Goal: Task Accomplishment & Management: Complete application form

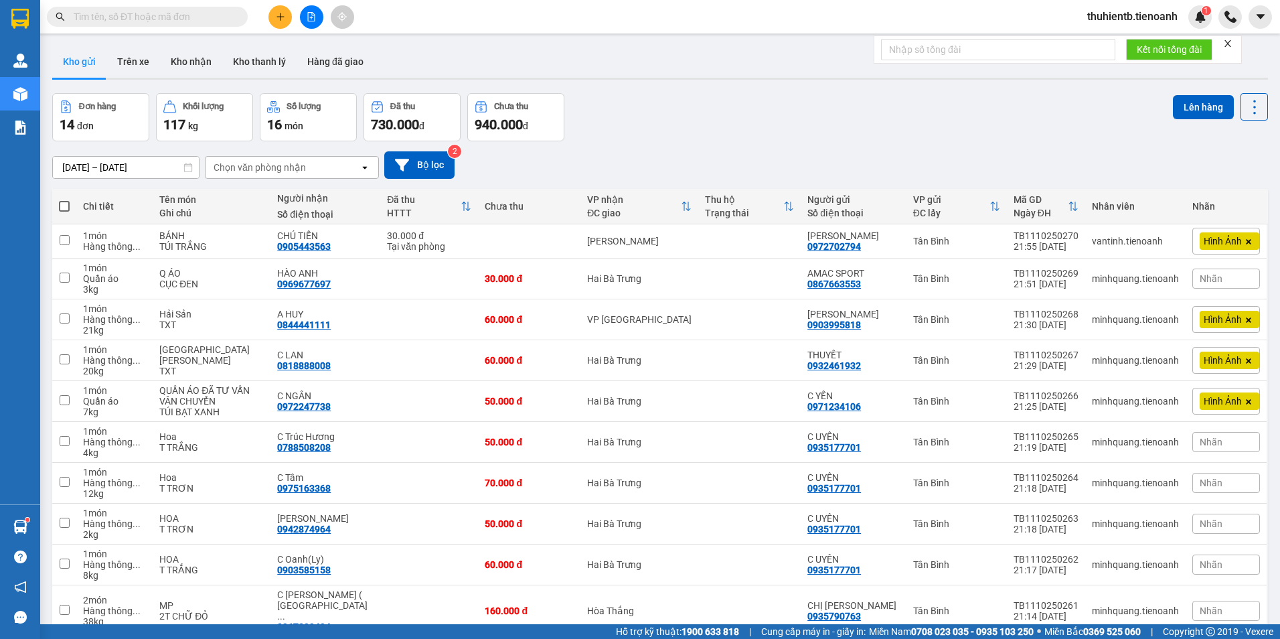
click at [202, 10] on input "text" at bounding box center [153, 16] width 158 height 15
paste input "0918838146"
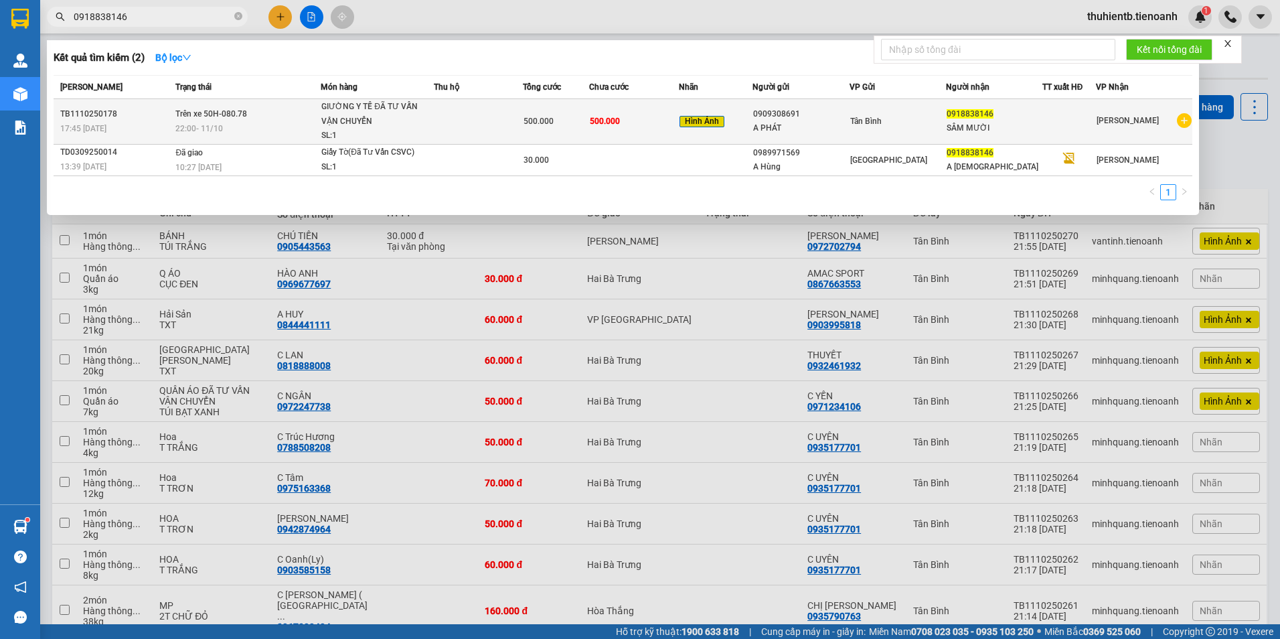
type input "0918838146"
click at [441, 128] on td at bounding box center [478, 122] width 89 height 46
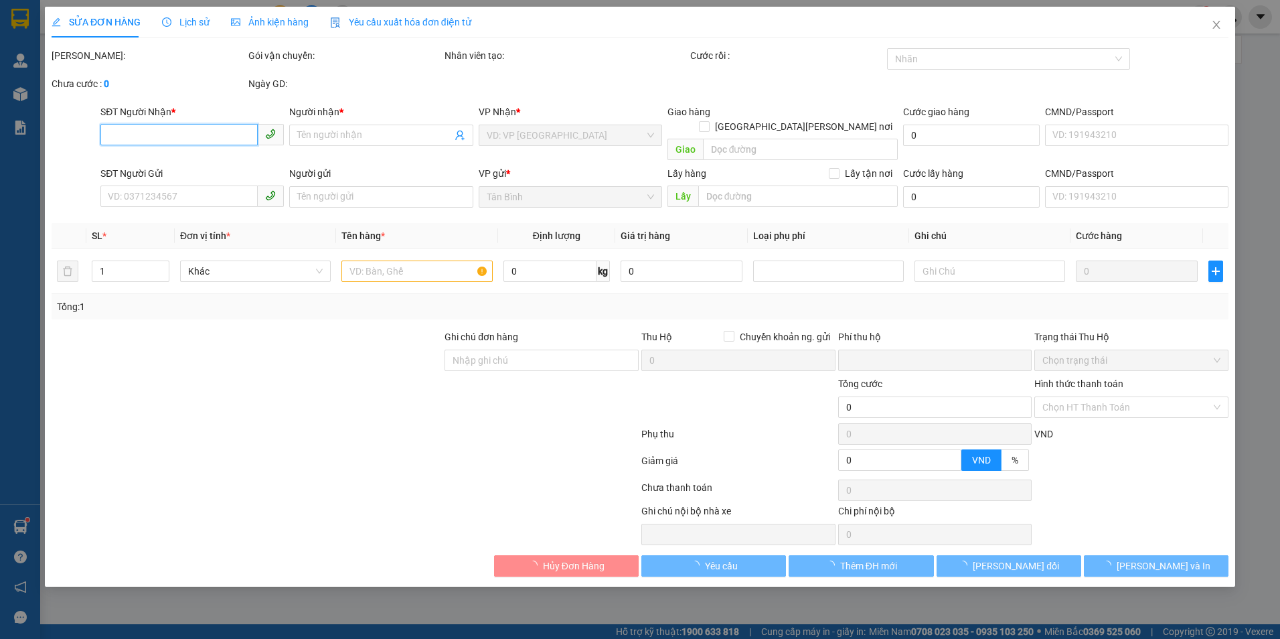
type input "0918838146"
type input "SÂM MƯỜI"
type input "0909308691"
type input "A PHÁT"
type input "0"
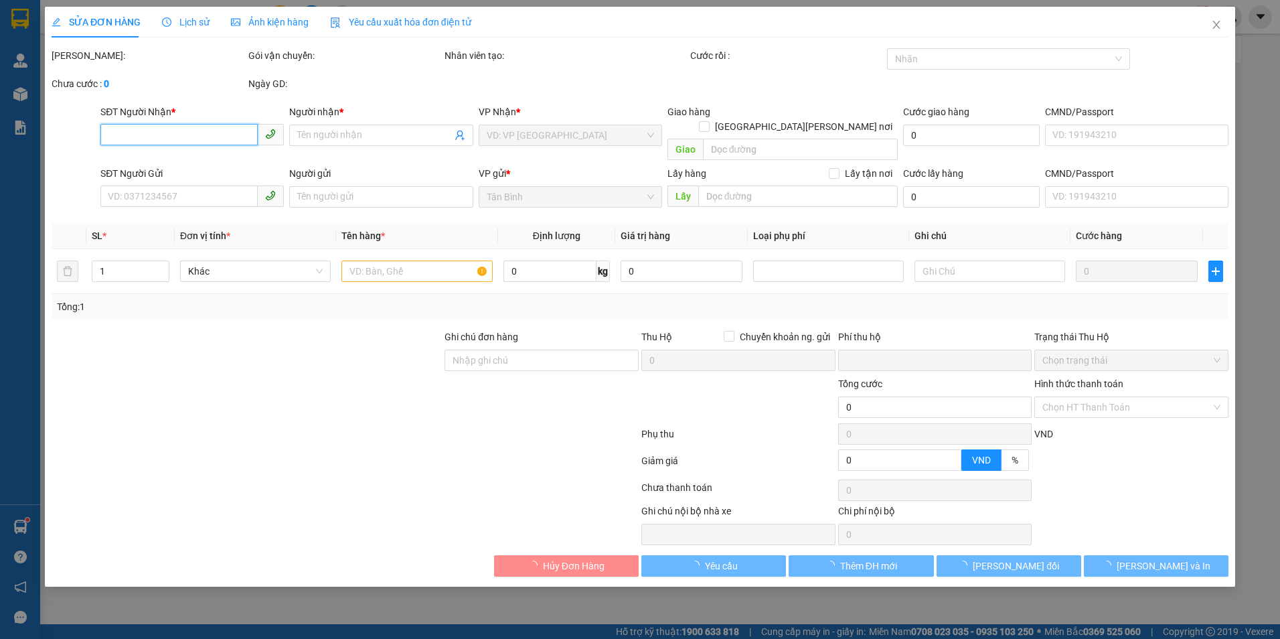
type input "500.000"
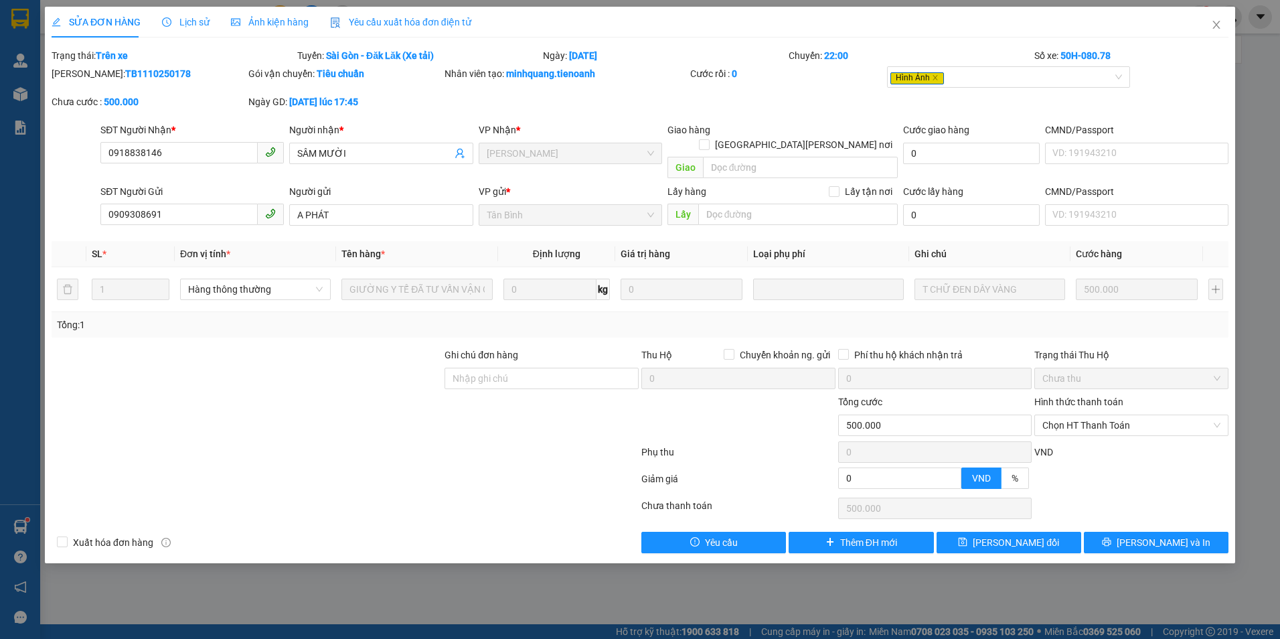
click at [193, 19] on span "Lịch sử" at bounding box center [186, 22] width 48 height 11
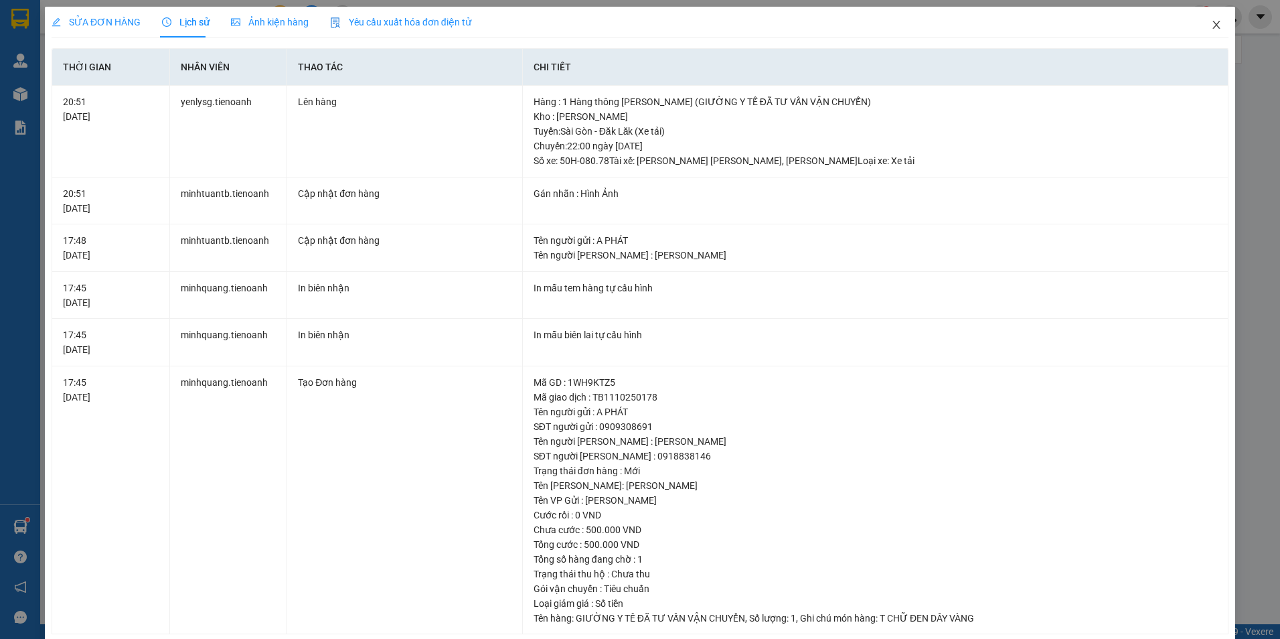
click at [1211, 30] on icon "close" at bounding box center [1216, 24] width 11 height 11
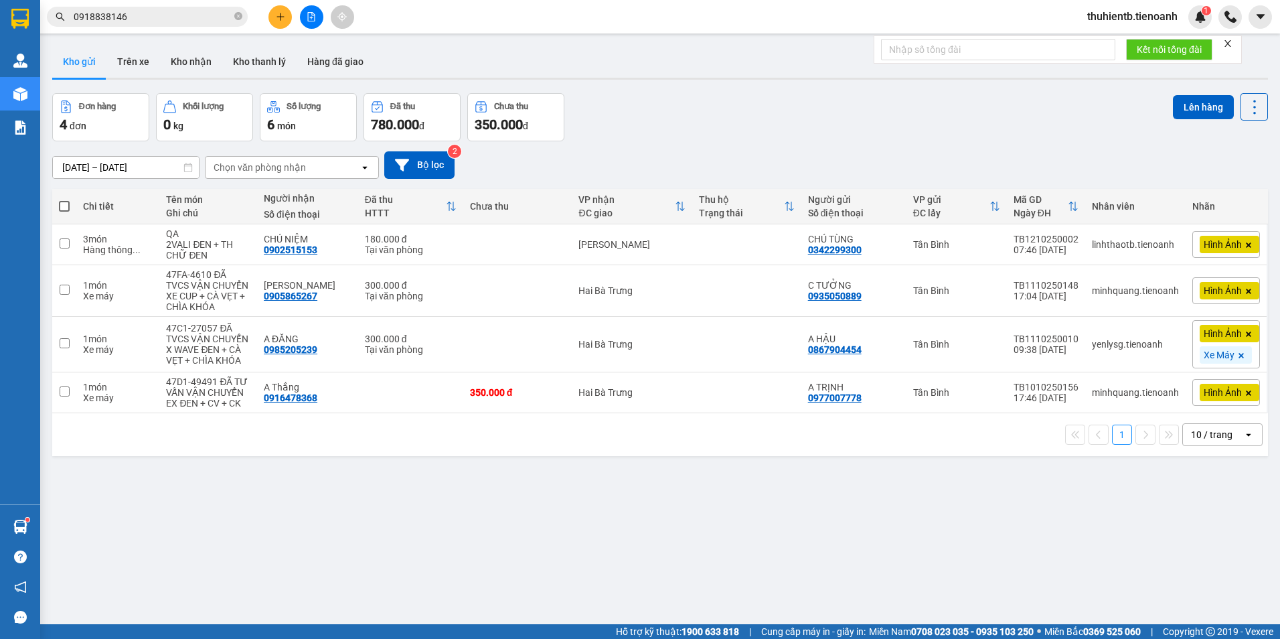
click at [133, 17] on input "0918838146" at bounding box center [153, 16] width 158 height 15
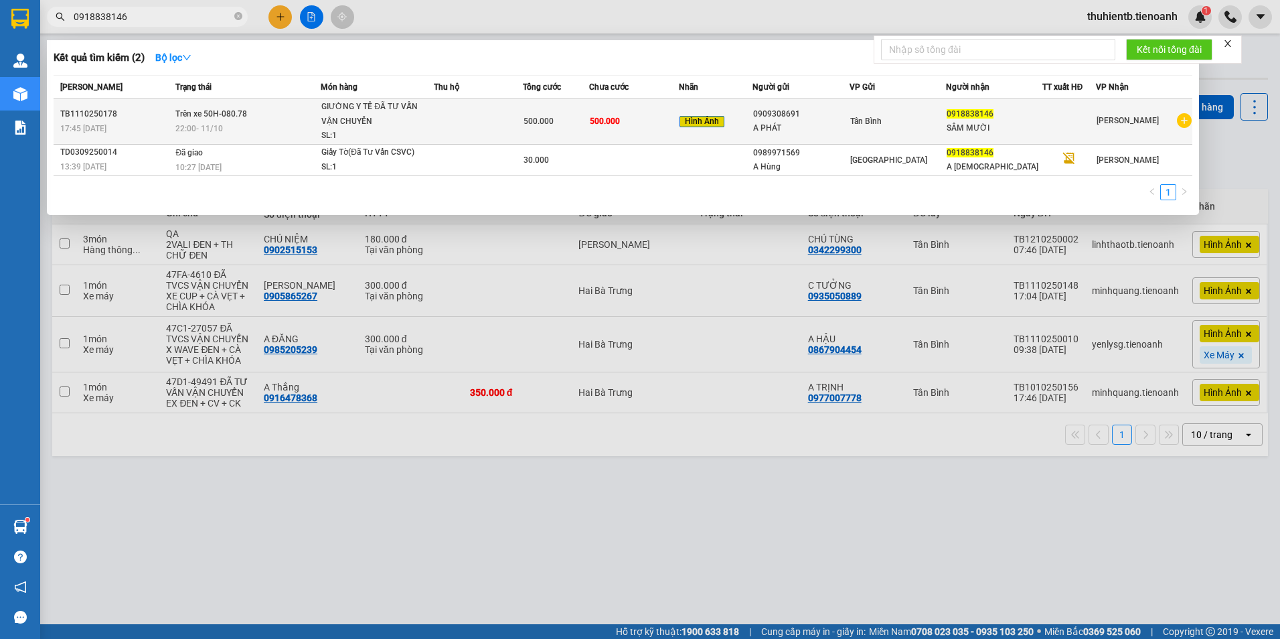
click at [516, 125] on td at bounding box center [478, 122] width 89 height 46
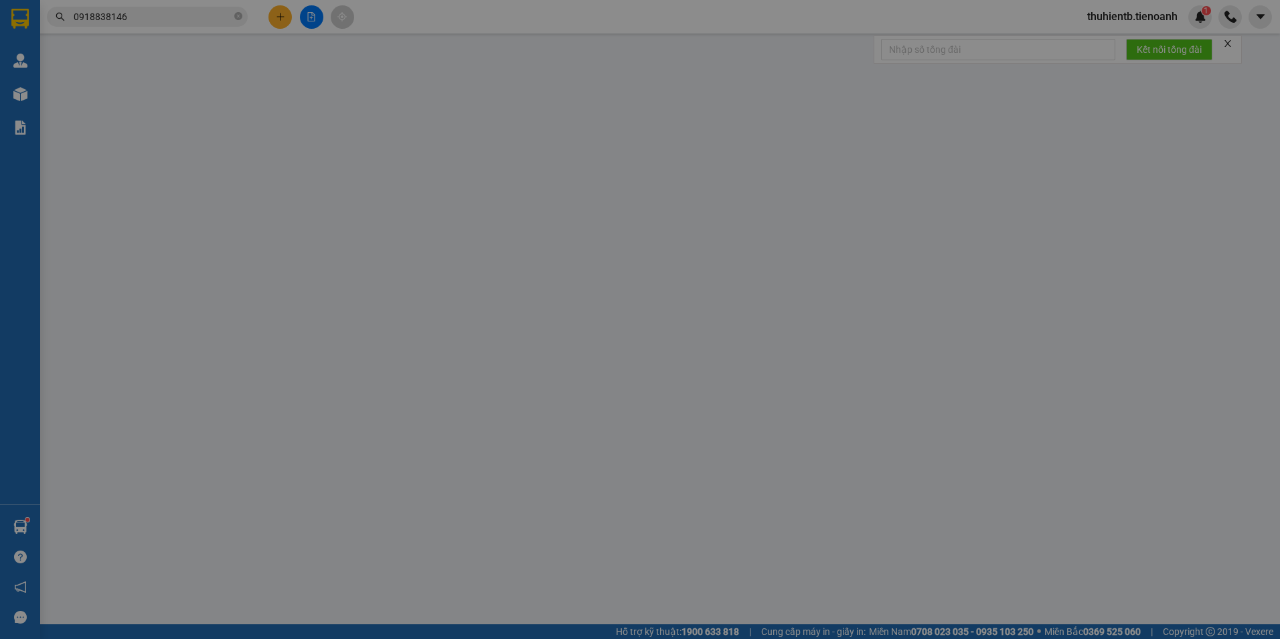
type input "0918838146"
type input "SÂM MƯỜI"
type input "0909308691"
type input "A PHÁT"
type input "0"
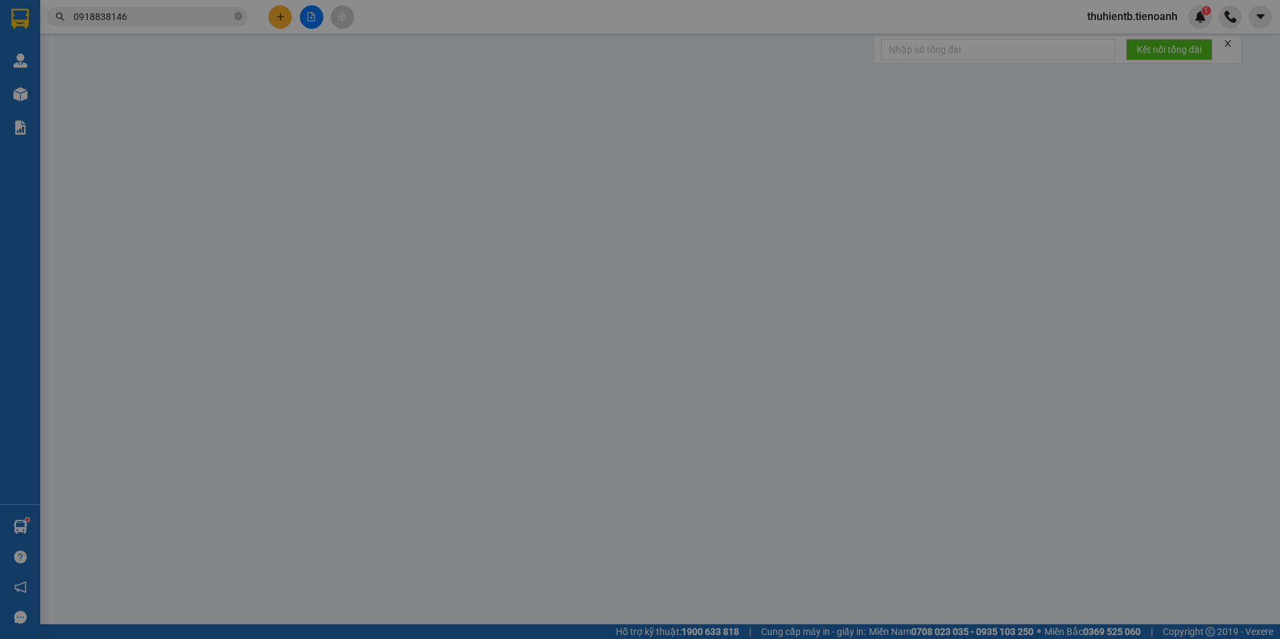
type input "500.000"
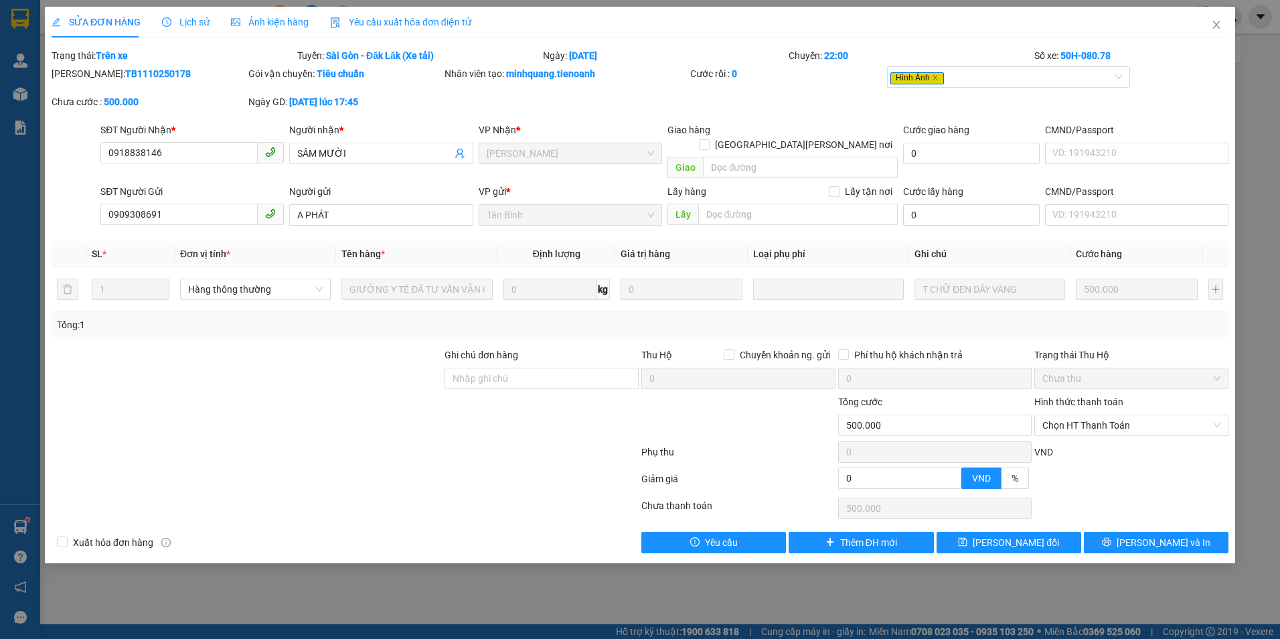
click at [196, 23] on span "Lịch sử" at bounding box center [186, 22] width 48 height 11
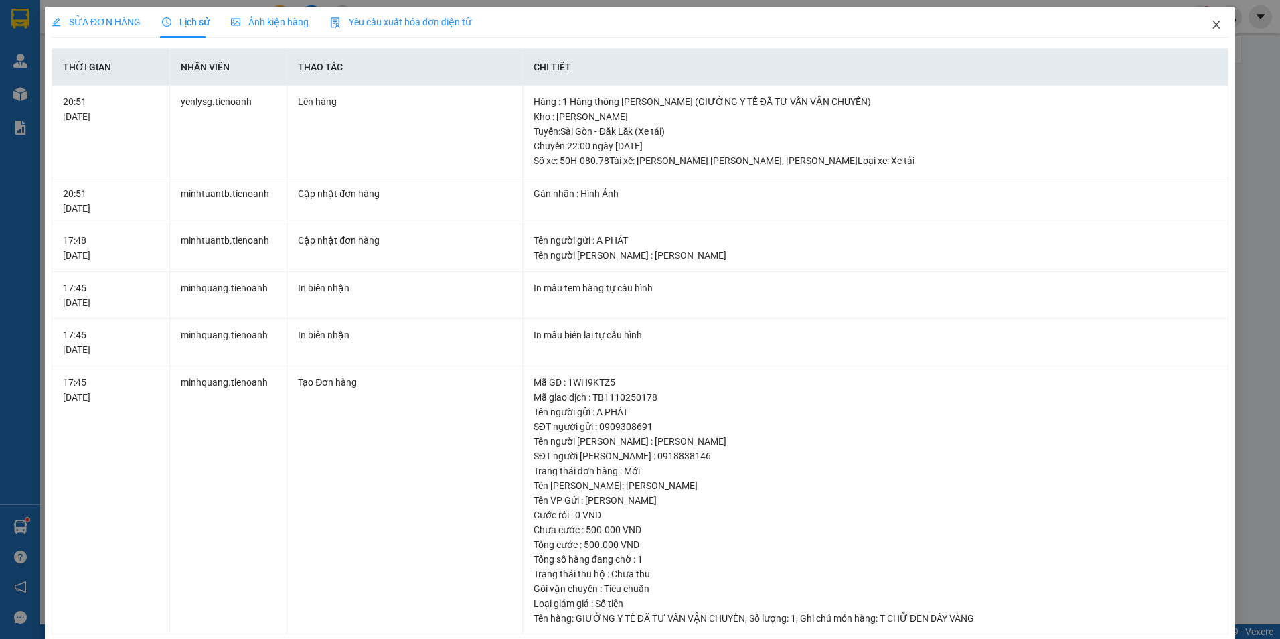
click at [1211, 20] on icon "close" at bounding box center [1216, 24] width 11 height 11
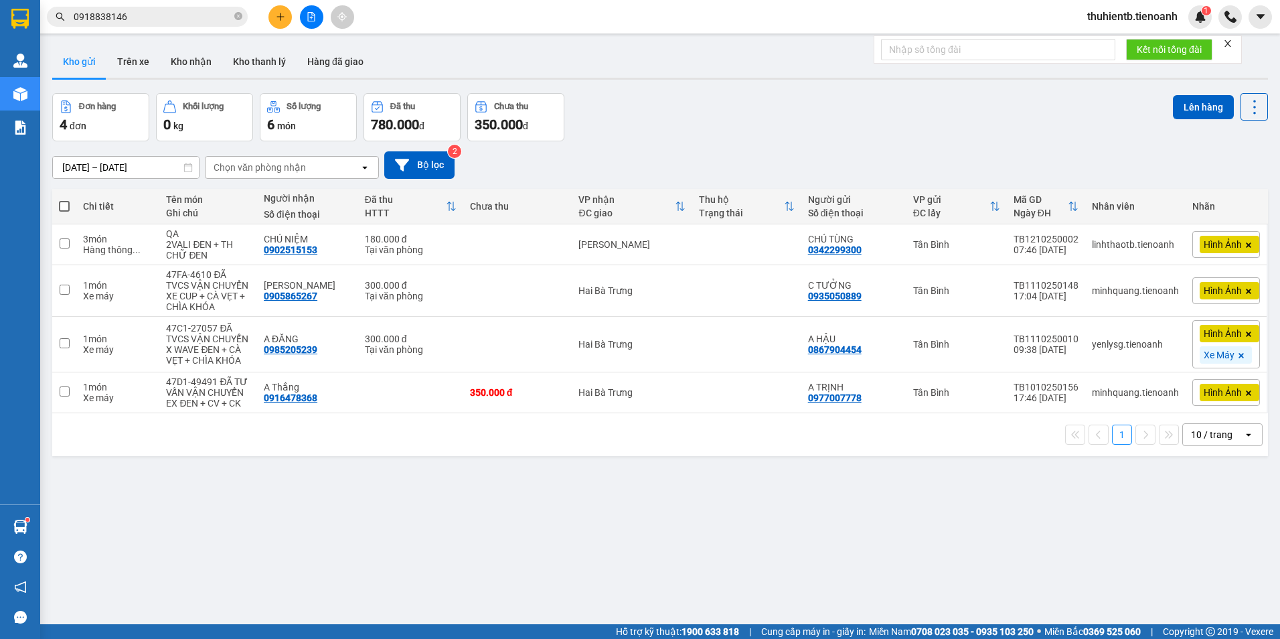
click at [185, 14] on input "0918838146" at bounding box center [153, 16] width 158 height 15
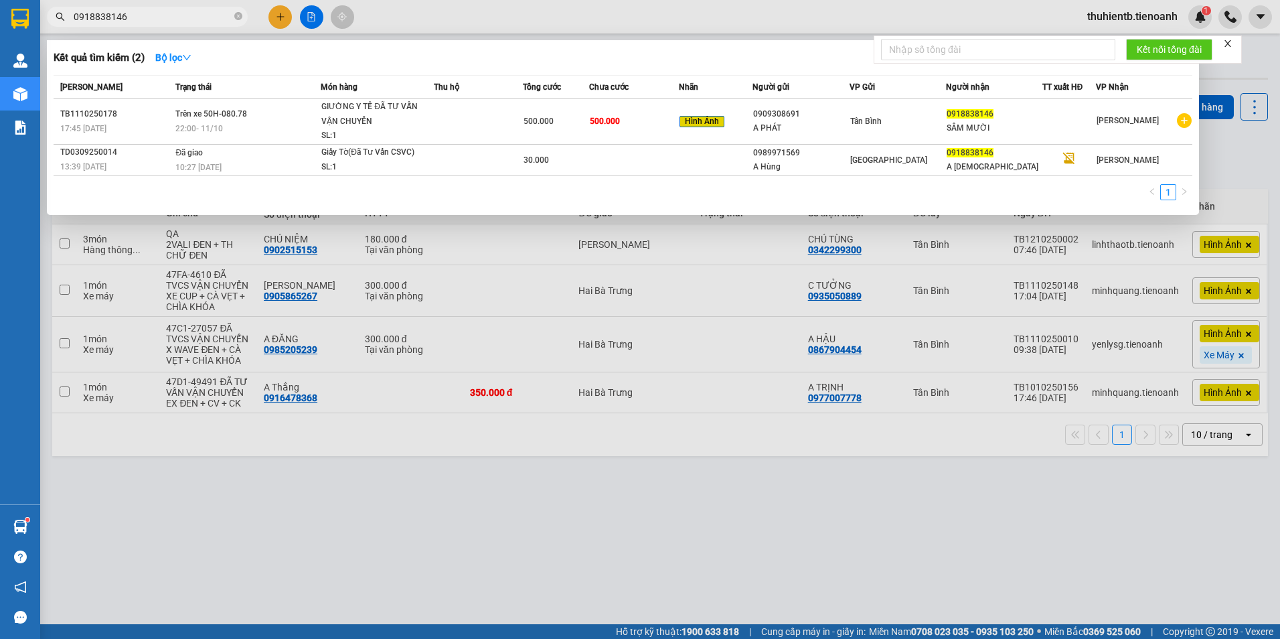
click at [178, 7] on span "0918838146" at bounding box center [147, 17] width 201 height 20
click at [177, 19] on input "0918838146" at bounding box center [153, 16] width 158 height 15
click at [177, 20] on input "0918838146" at bounding box center [153, 16] width 158 height 15
paste input "708637204"
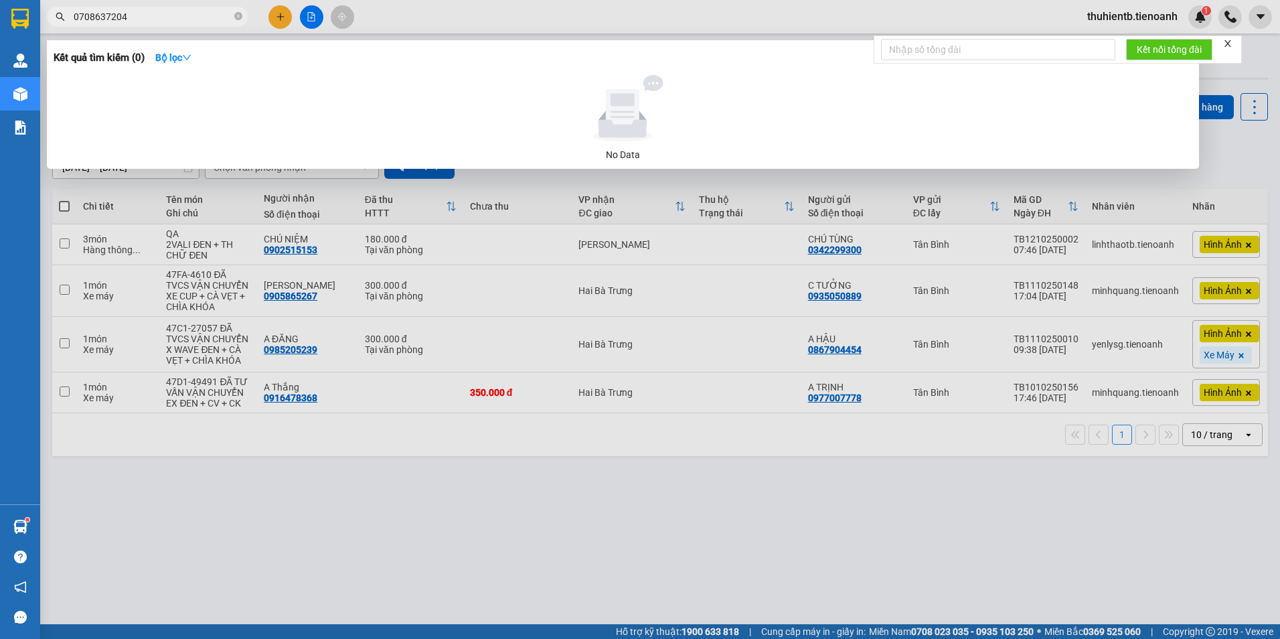
click at [204, 14] on input "0708637204" at bounding box center [153, 16] width 158 height 15
click at [180, 16] on input "0708637204" at bounding box center [153, 16] width 158 height 15
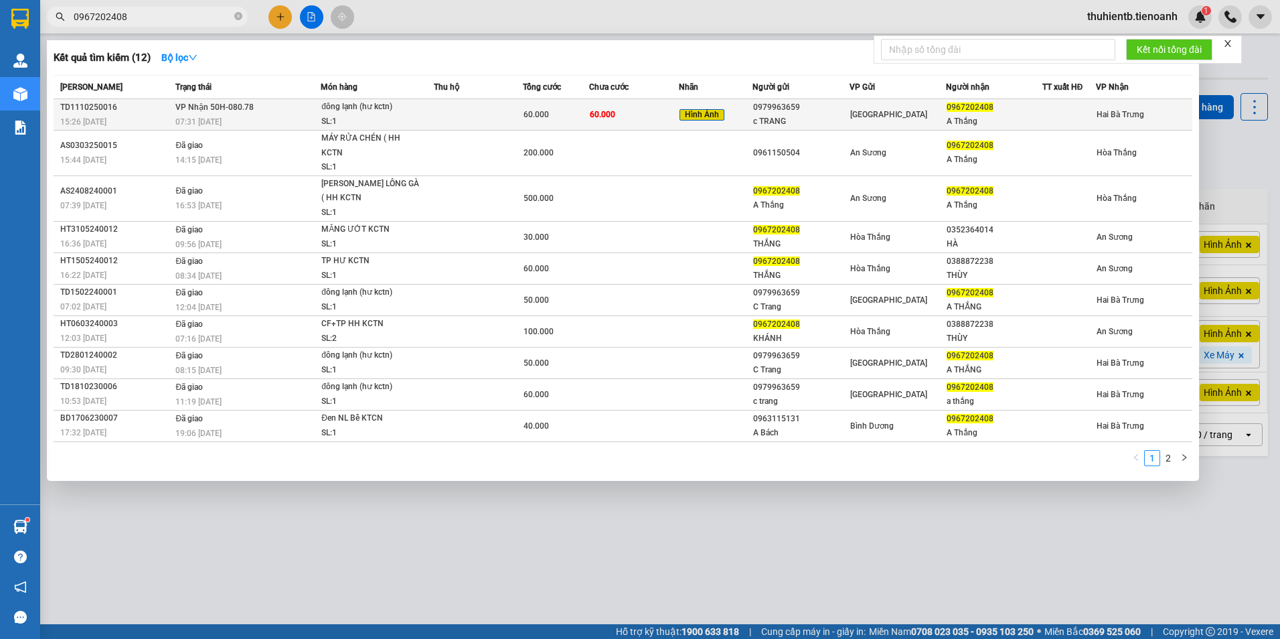
type input "0967202408"
click at [448, 125] on td at bounding box center [478, 114] width 89 height 31
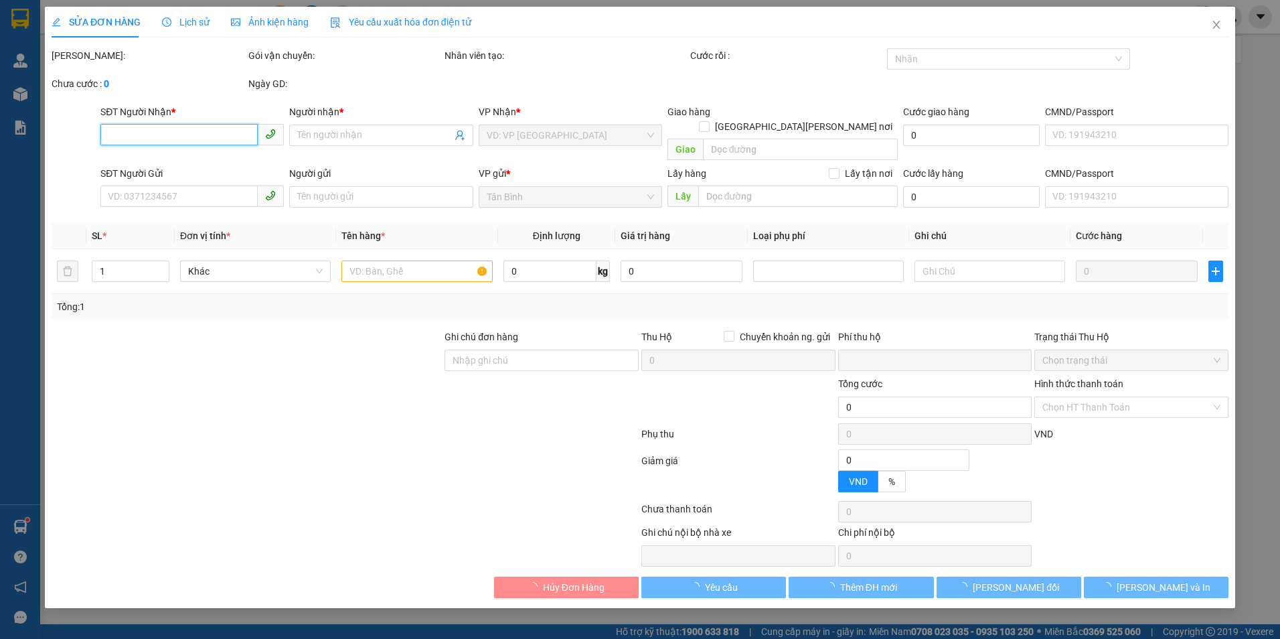
type input "0967202408"
type input "A Thắng"
type input "0979963659"
type input "c TRANG"
type input "0"
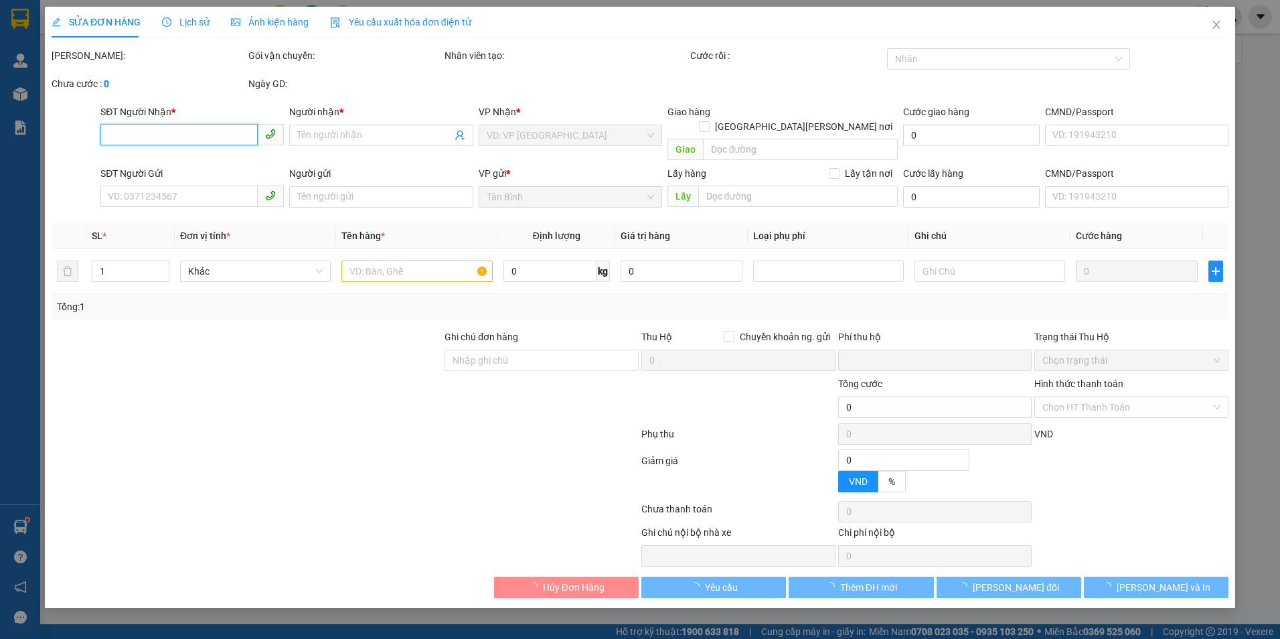
type input "60.000"
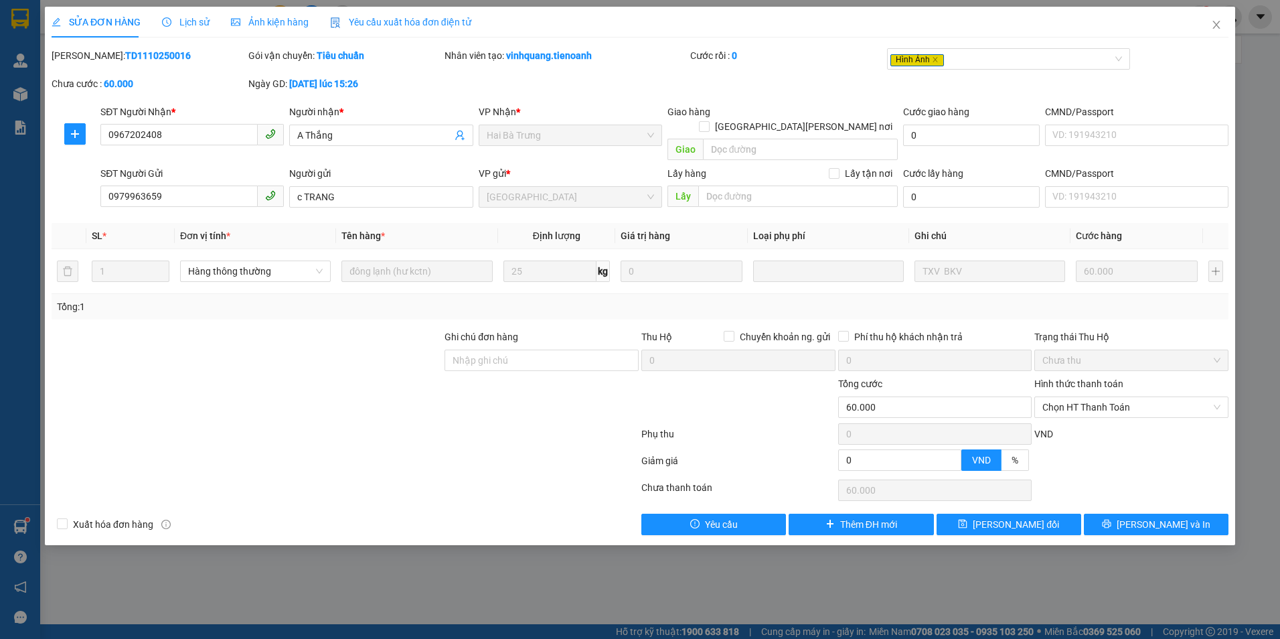
click at [179, 19] on span "Lịch sử" at bounding box center [186, 22] width 48 height 11
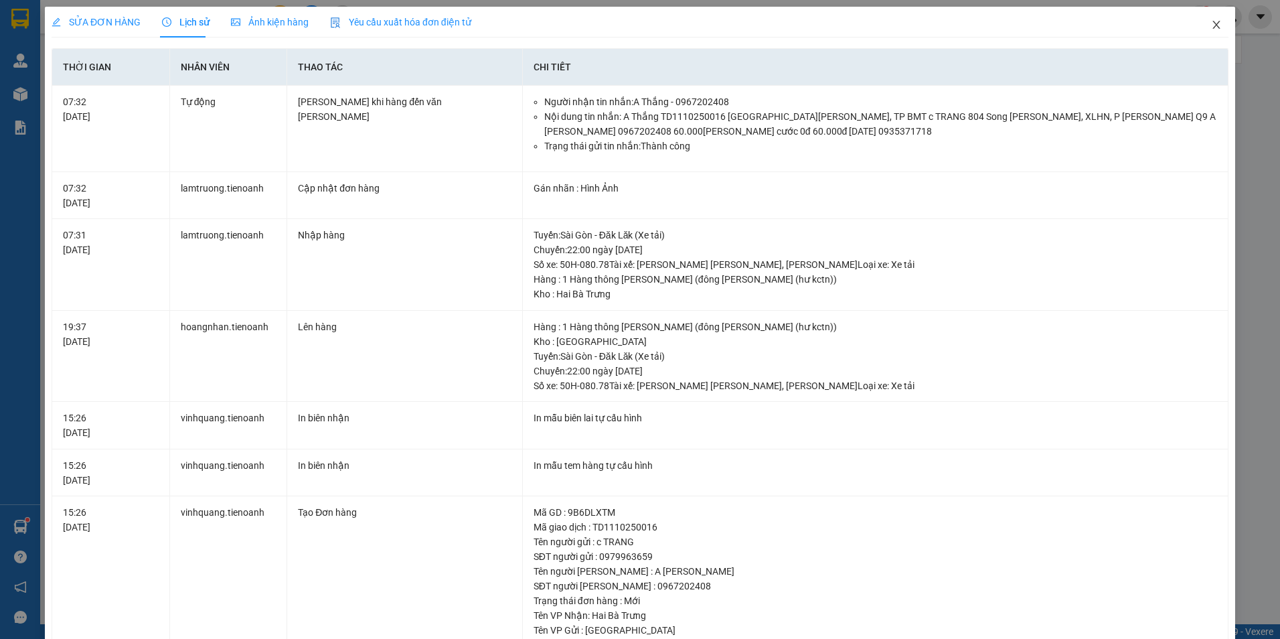
click at [1211, 27] on icon "close" at bounding box center [1216, 24] width 11 height 11
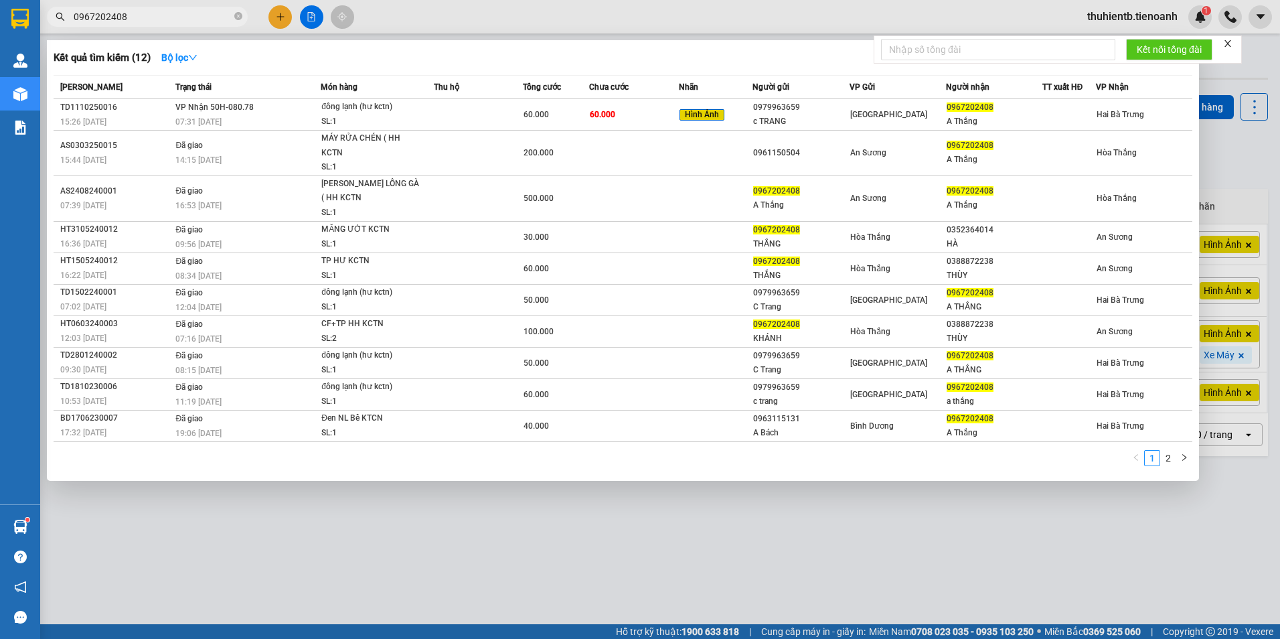
click at [155, 15] on input "0967202408" at bounding box center [153, 16] width 158 height 15
click at [210, 16] on input "0967202408" at bounding box center [153, 16] width 158 height 15
paste input "31752397"
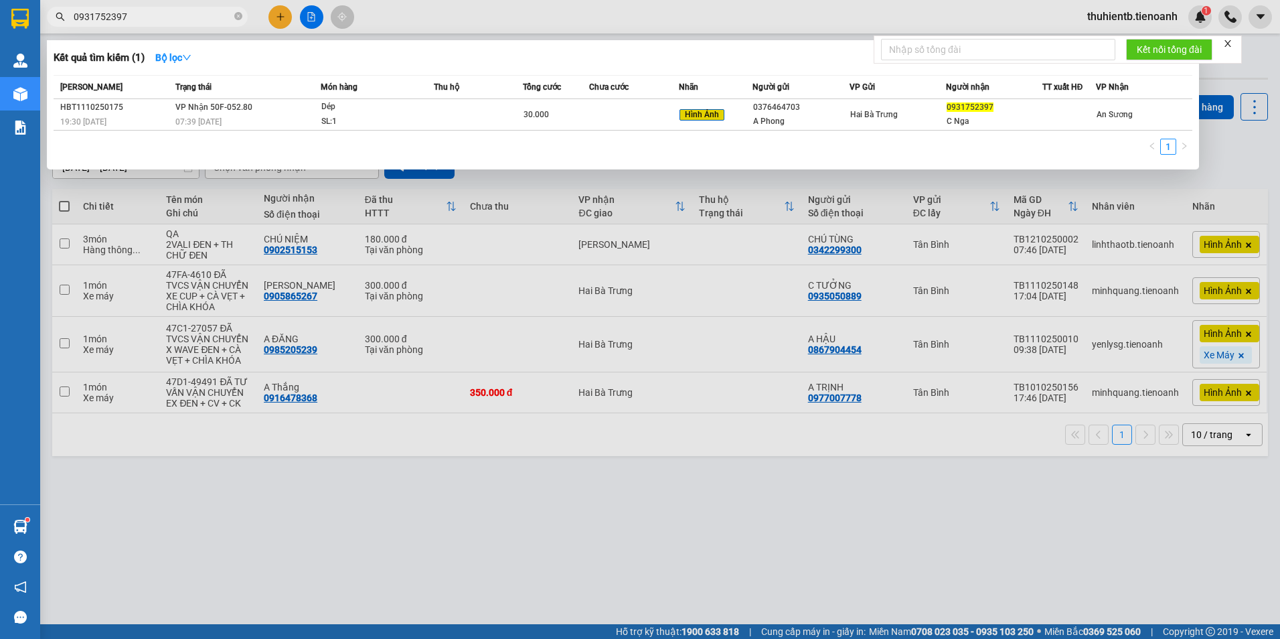
type input "0931752397"
